Goal: Information Seeking & Learning: Check status

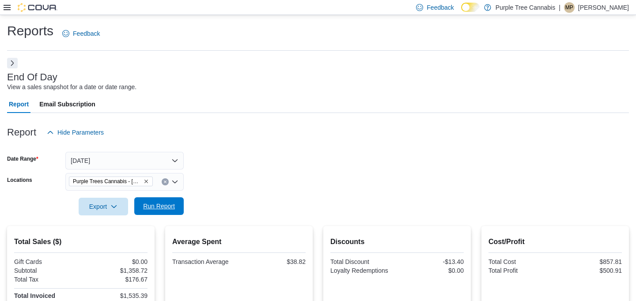
scroll to position [31, 0]
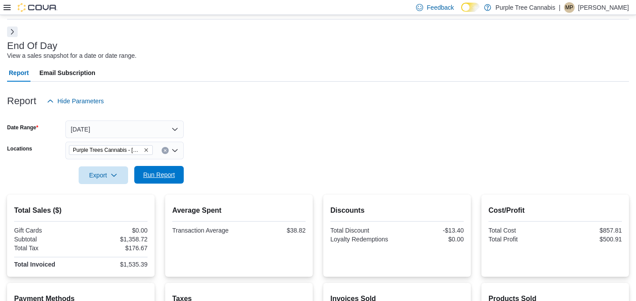
click at [164, 177] on span "Run Report" at bounding box center [159, 175] width 32 height 9
click at [169, 167] on span "Run Report" at bounding box center [159, 175] width 39 height 18
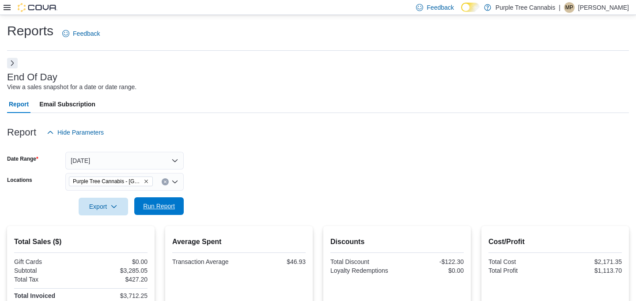
scroll to position [7, 0]
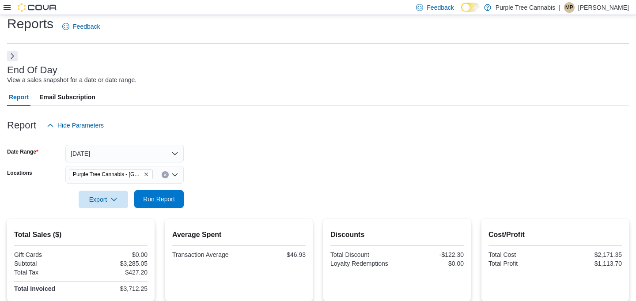
click at [166, 198] on span "Run Report" at bounding box center [159, 199] width 32 height 9
click at [163, 203] on span "Run Report" at bounding box center [159, 199] width 32 height 9
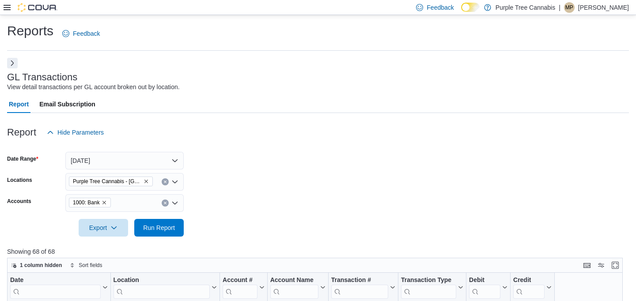
scroll to position [205, 0]
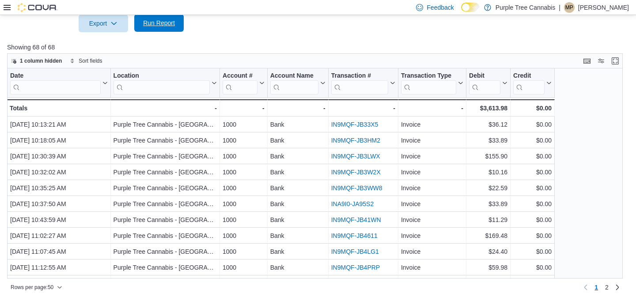
click at [161, 31] on span "Run Report" at bounding box center [159, 23] width 39 height 18
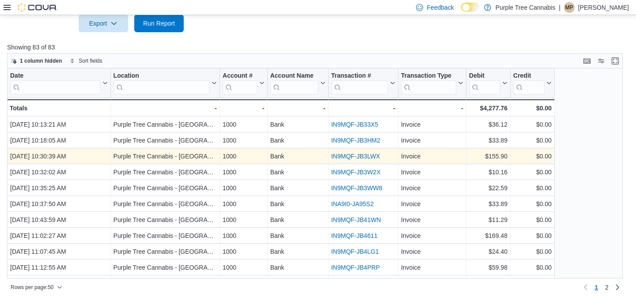
click at [349, 156] on link "IN9MQF-JB3LWX" at bounding box center [355, 156] width 49 height 7
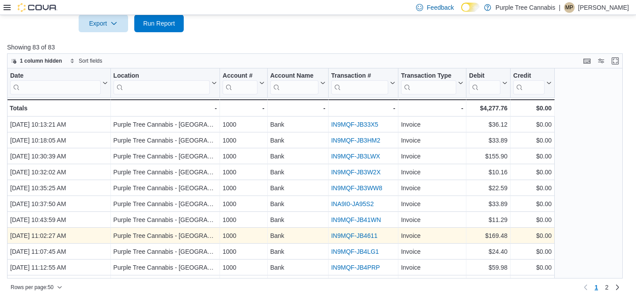
click at [348, 233] on link "IN9MQF-JB4611" at bounding box center [354, 235] width 46 height 7
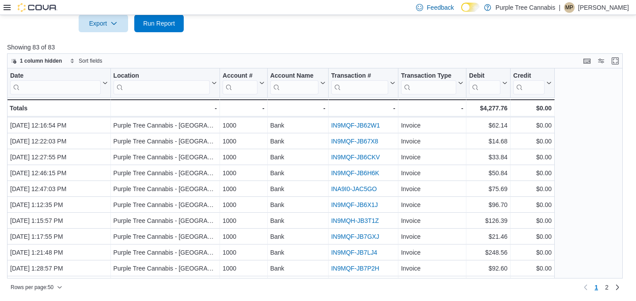
scroll to position [343, 0]
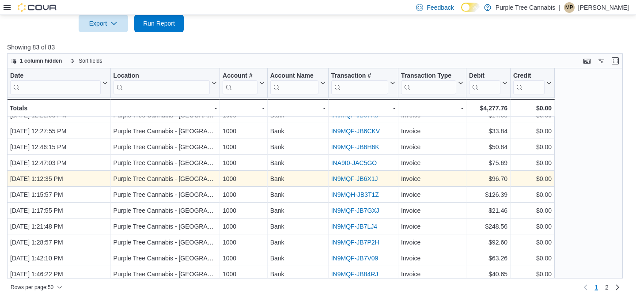
click at [361, 174] on div "IN9MQF-JB6X1J" at bounding box center [363, 179] width 64 height 11
click at [359, 181] on link "IN9MQF-JB6X1J" at bounding box center [354, 178] width 47 height 7
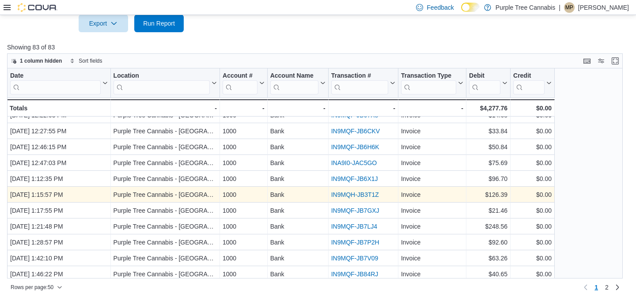
click at [354, 193] on link "IN9MQH-JB3T1Z" at bounding box center [355, 194] width 48 height 7
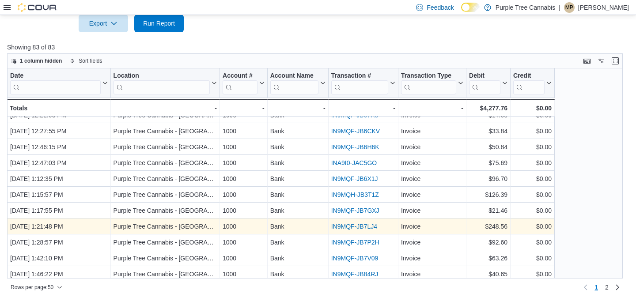
click at [351, 224] on link "IN9MQF-JB7LJ4" at bounding box center [354, 226] width 46 height 7
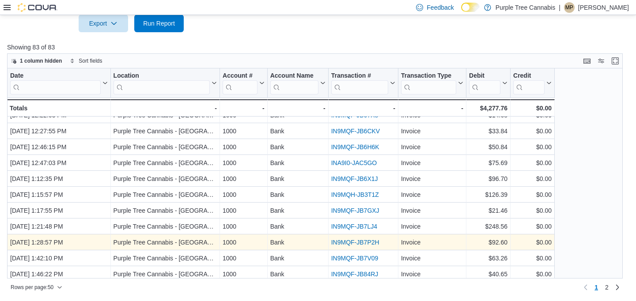
click at [349, 241] on link "IN9MQF-JB7P2H" at bounding box center [355, 242] width 48 height 7
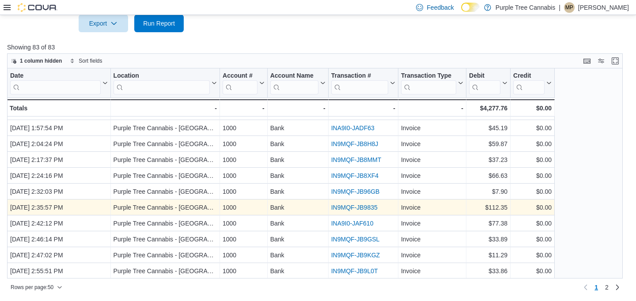
click at [358, 209] on link "IN9MQF-JB9835" at bounding box center [354, 207] width 46 height 7
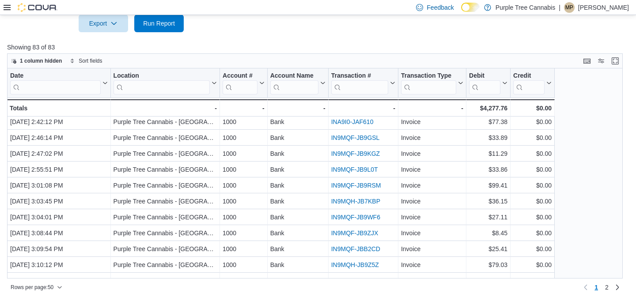
scroll to position [633, 0]
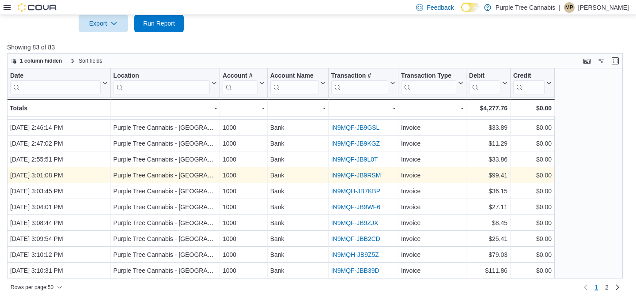
click at [363, 172] on link "IN9MQF-JB9RSM" at bounding box center [356, 175] width 50 height 7
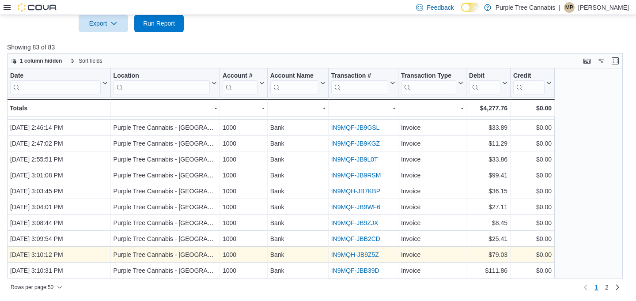
click at [364, 255] on link "IN9MQH-JB9Z5Z" at bounding box center [355, 254] width 48 height 7
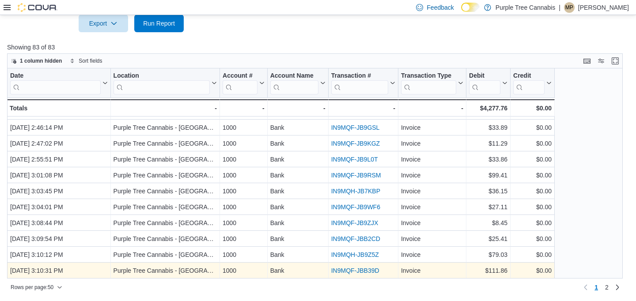
click at [364, 269] on link "IN9MQF-JBB39D" at bounding box center [355, 270] width 48 height 7
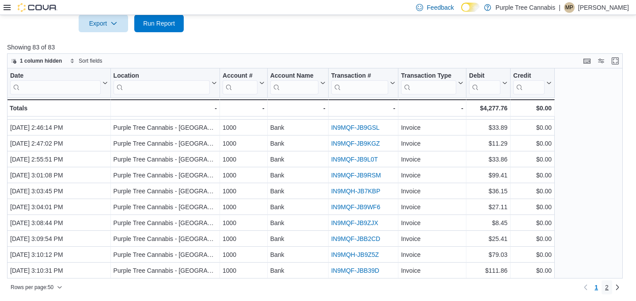
click at [607, 288] on span "2" at bounding box center [607, 287] width 4 height 9
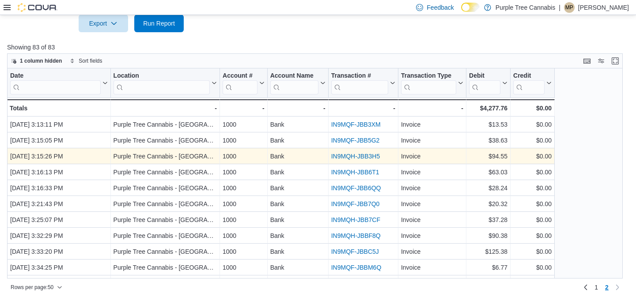
click at [358, 154] on link "IN9MQH-JBB3H5" at bounding box center [355, 156] width 49 height 7
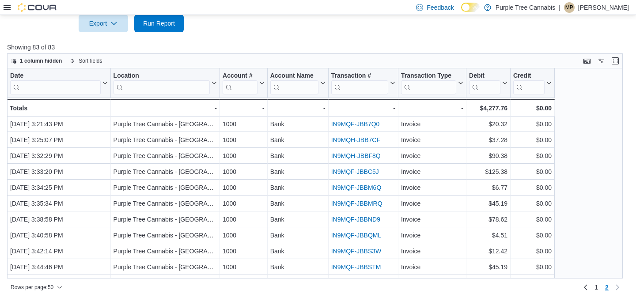
scroll to position [82, 0]
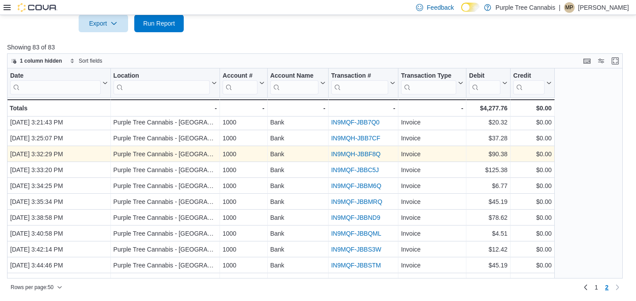
click at [360, 152] on link "IN9MQH-JBBF8Q" at bounding box center [355, 154] width 49 height 7
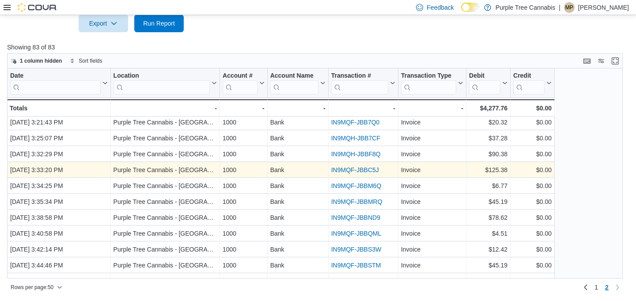
click at [358, 168] on link "IN9MQF-JBBC5J" at bounding box center [355, 170] width 48 height 7
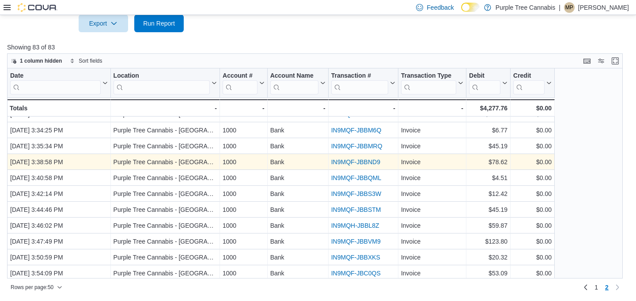
click at [361, 163] on link "IN9MQF-JBBND9" at bounding box center [355, 162] width 49 height 7
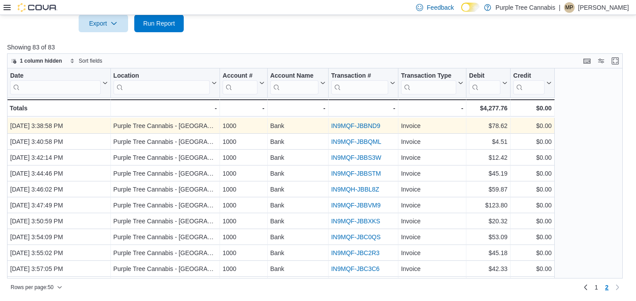
scroll to position [208, 0]
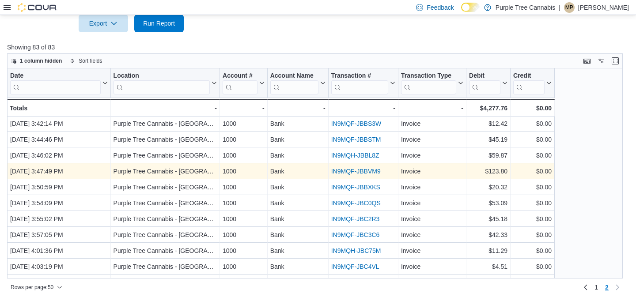
click at [361, 170] on link "IN9MQF-JBBVM9" at bounding box center [355, 171] width 49 height 7
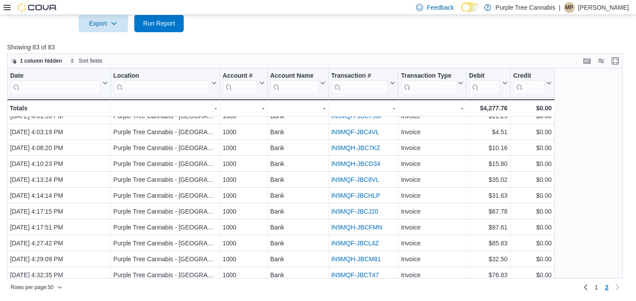
scroll to position [363, 0]
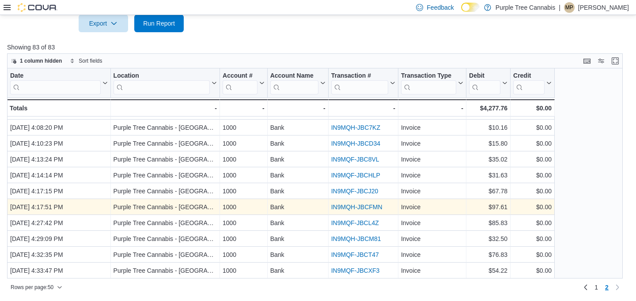
click at [360, 204] on link "IN9MQH-JBCFMN" at bounding box center [356, 207] width 51 height 7
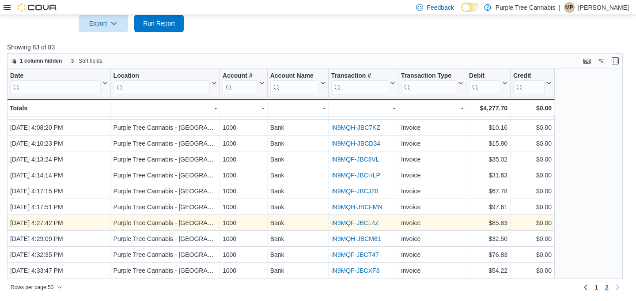
click at [358, 223] on link "IN9MQF-JBCL4Z" at bounding box center [355, 223] width 48 height 7
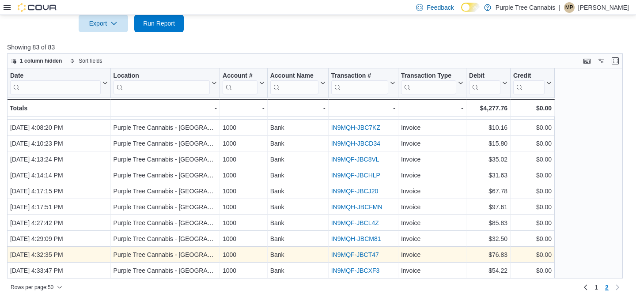
click at [367, 252] on link "IN9MQF-JBCT47" at bounding box center [355, 254] width 48 height 7
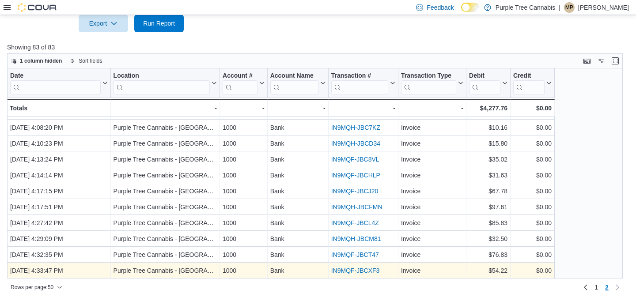
click at [362, 270] on link "IN9MQF-JBCXF3" at bounding box center [355, 270] width 49 height 7
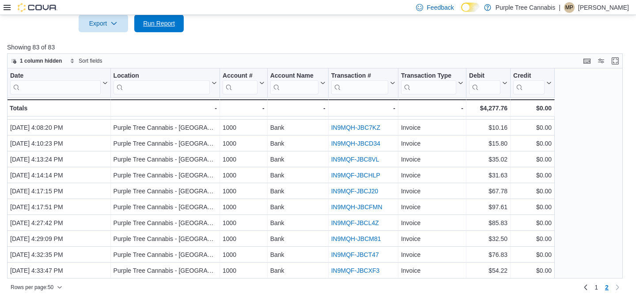
click at [160, 23] on span "Run Report" at bounding box center [159, 23] width 32 height 9
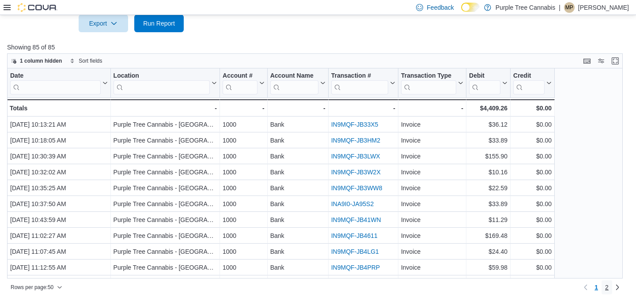
click at [605, 285] on span "2" at bounding box center [607, 287] width 4 height 9
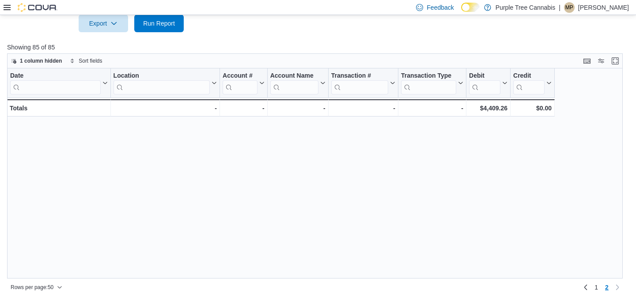
scroll to position [395, 0]
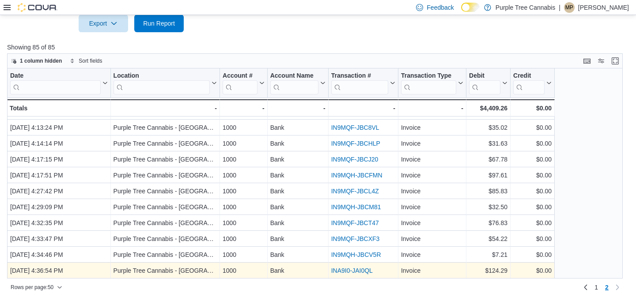
click at [362, 268] on link "INA9I0-JAI0QL" at bounding box center [352, 270] width 42 height 7
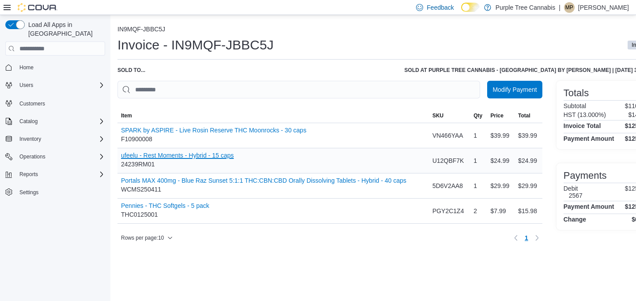
click at [172, 157] on button "ufeelu - Rest Moments - Hybrid - 15 caps" at bounding box center [177, 155] width 113 height 7
click at [177, 205] on button "Pennies - THC Softgels - 5 pack" at bounding box center [165, 205] width 88 height 7
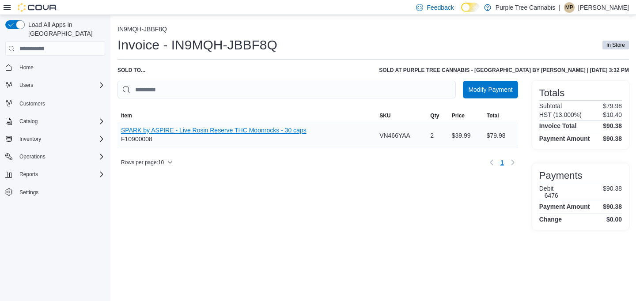
click at [196, 128] on button "SPARK by ASPIRE - Live Rosin Reserve THC Moonrocks - 30 caps" at bounding box center [214, 130] width 186 height 7
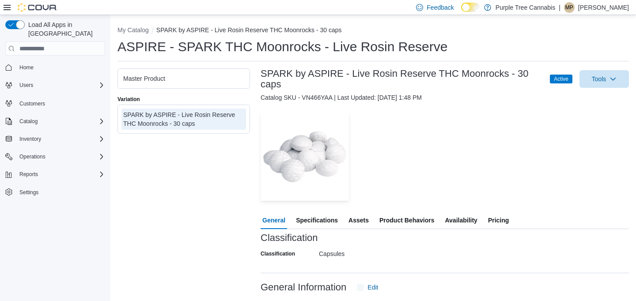
click at [459, 212] on span "Availability" at bounding box center [461, 221] width 32 height 18
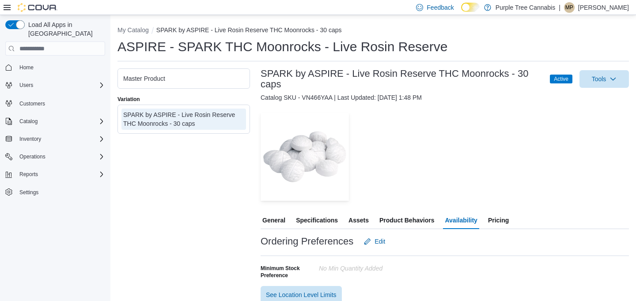
click at [7, 7] on icon at bounding box center [7, 7] width 7 height 5
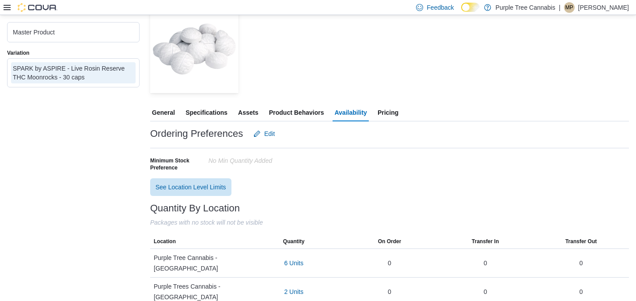
scroll to position [117, 0]
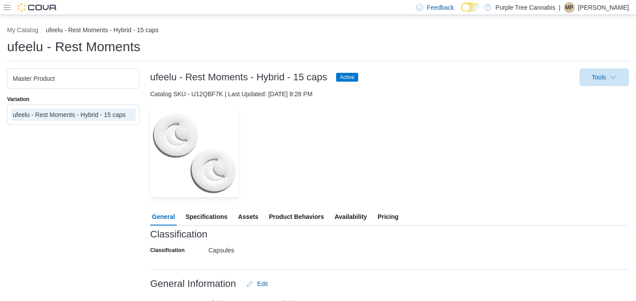
click at [350, 215] on span "Availability" at bounding box center [350, 217] width 32 height 18
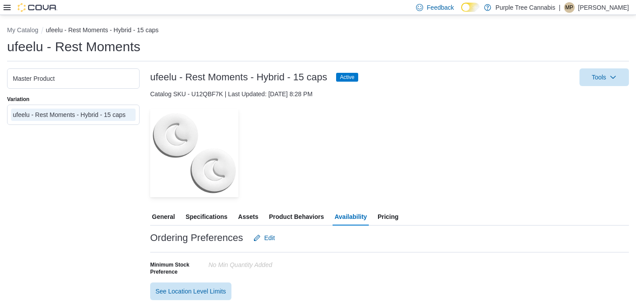
scroll to position [117, 0]
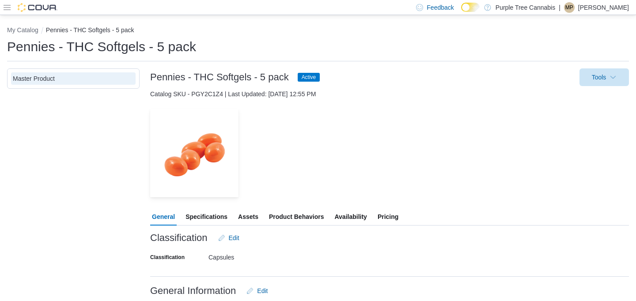
click at [341, 214] on span "Availability" at bounding box center [350, 217] width 32 height 18
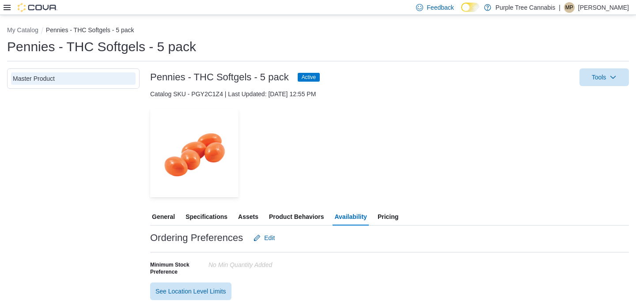
scroll to position [117, 0]
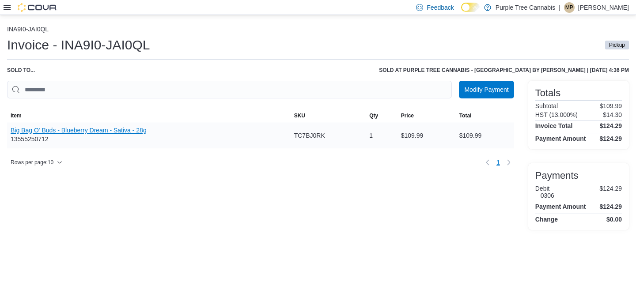
click at [144, 128] on button "Big Bag O' Buds - Blueberry Dream - Sativa - 28g" at bounding box center [79, 130] width 136 height 7
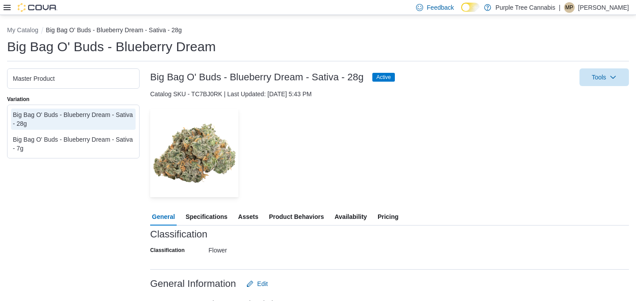
click at [349, 214] on span "Availability" at bounding box center [350, 217] width 32 height 18
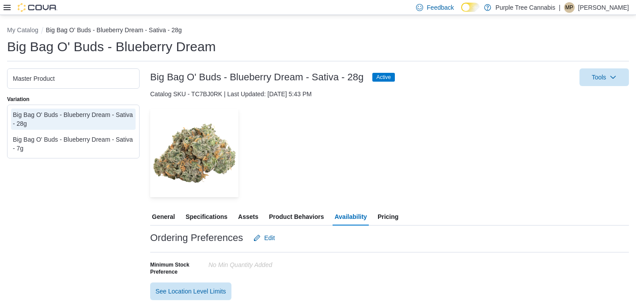
scroll to position [117, 0]
